Goal: Task Accomplishment & Management: Manage account settings

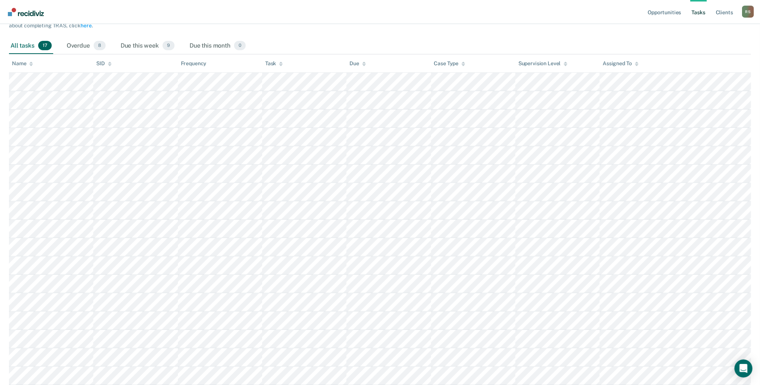
scroll to position [120, 0]
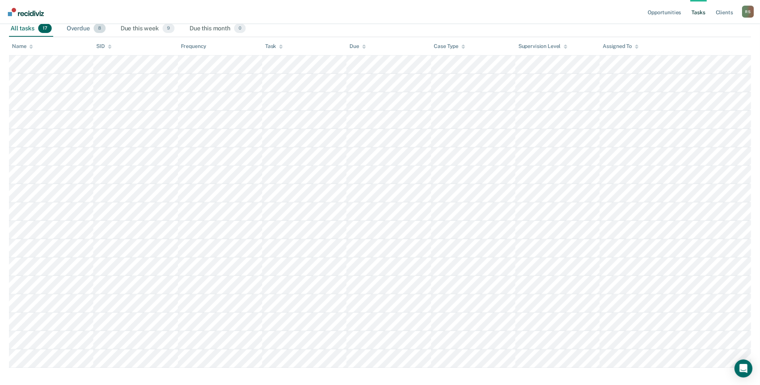
click at [76, 25] on div "Overdue 8" at bounding box center [86, 29] width 42 height 16
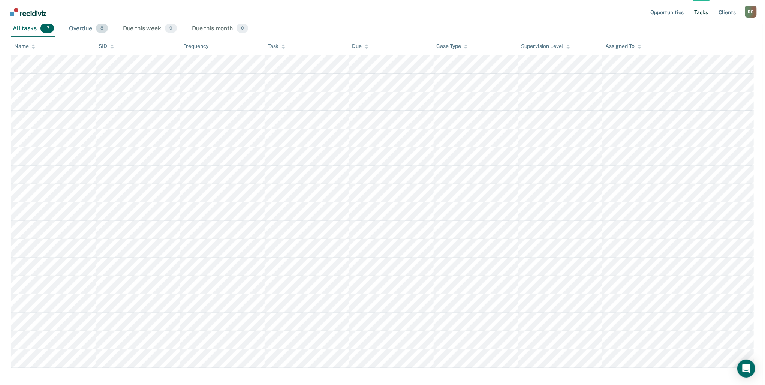
scroll to position [0, 0]
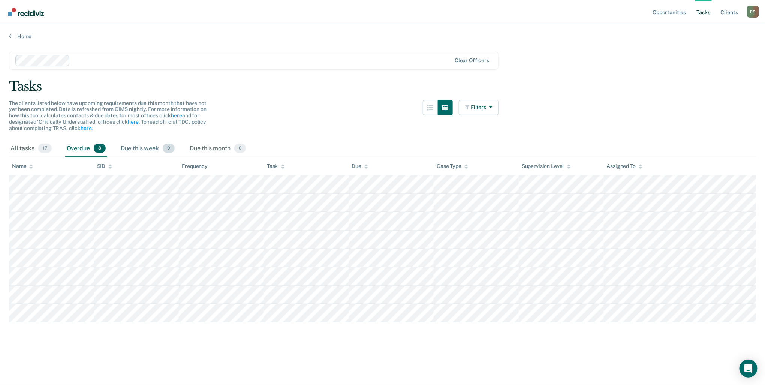
click at [138, 149] on div "Due this week 9" at bounding box center [147, 149] width 57 height 16
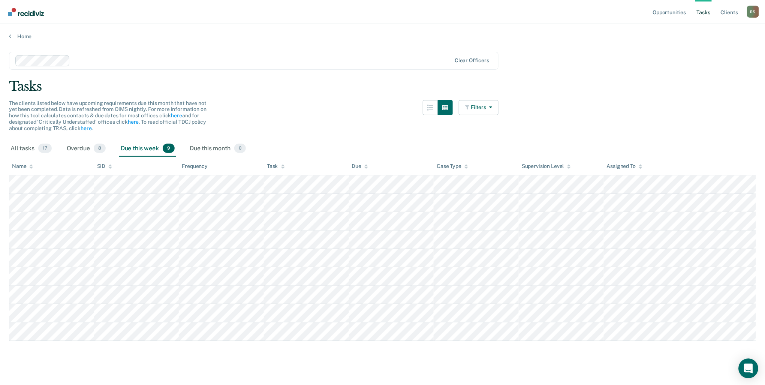
click at [752, 373] on div "Open Intercom Messenger" at bounding box center [749, 369] width 20 height 20
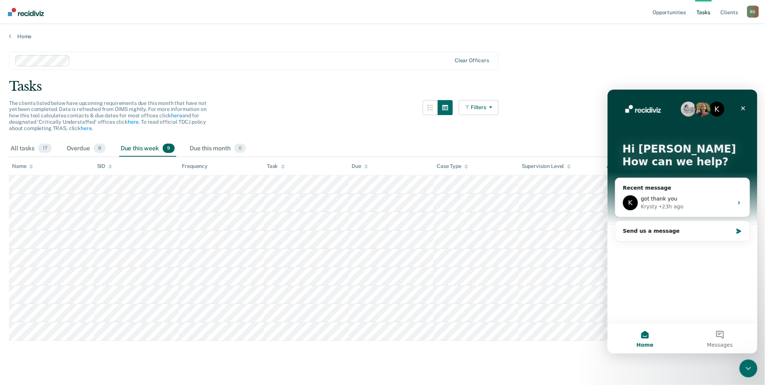
click at [322, 121] on div "The clients listed below have upcoming requirements due this month that have no…" at bounding box center [253, 120] width 489 height 40
